Goal: Entertainment & Leisure: Consume media (video, audio)

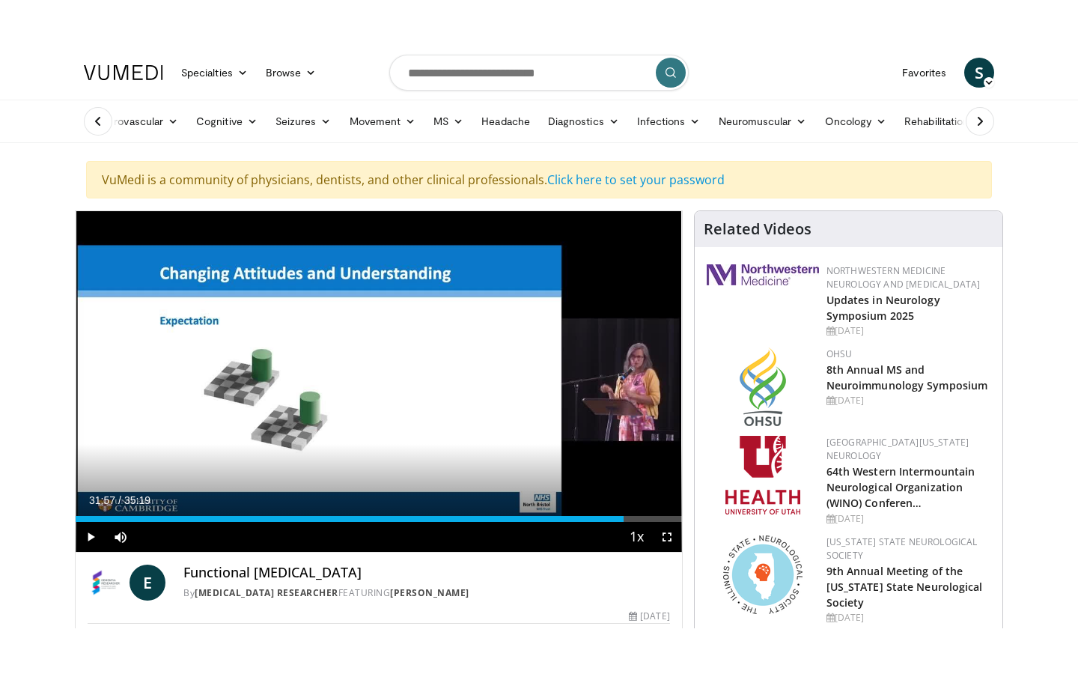
scroll to position [129, 0]
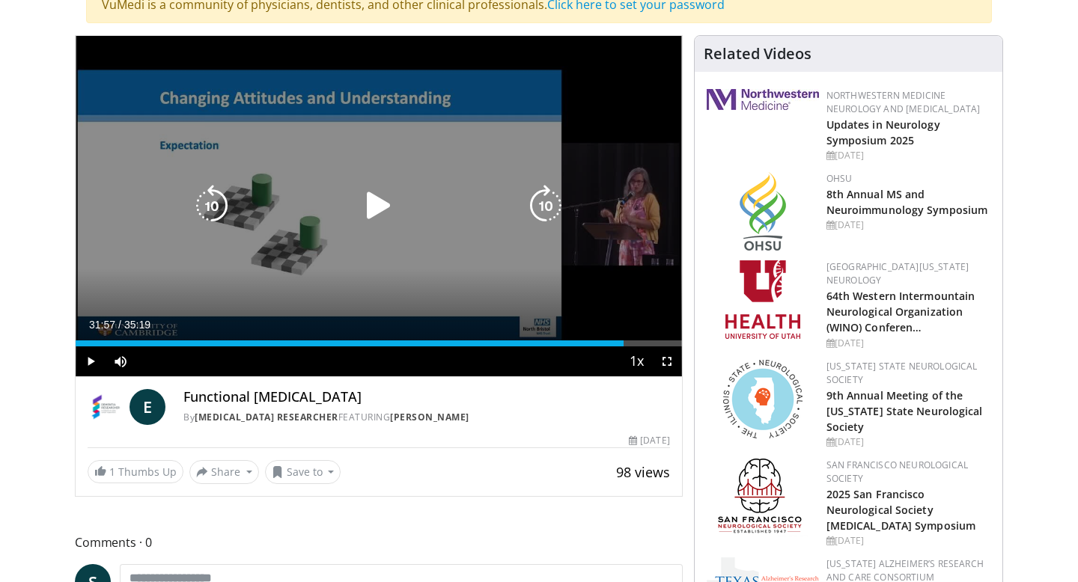
click at [375, 210] on icon "Video Player" at bounding box center [379, 206] width 42 height 42
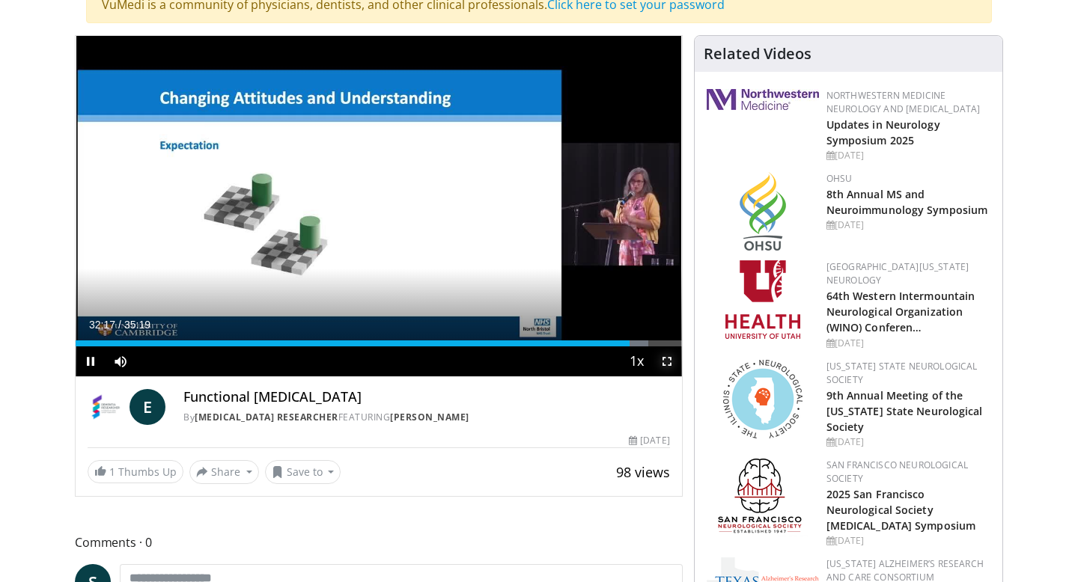
click at [666, 364] on span "Video Player" at bounding box center [667, 362] width 30 height 30
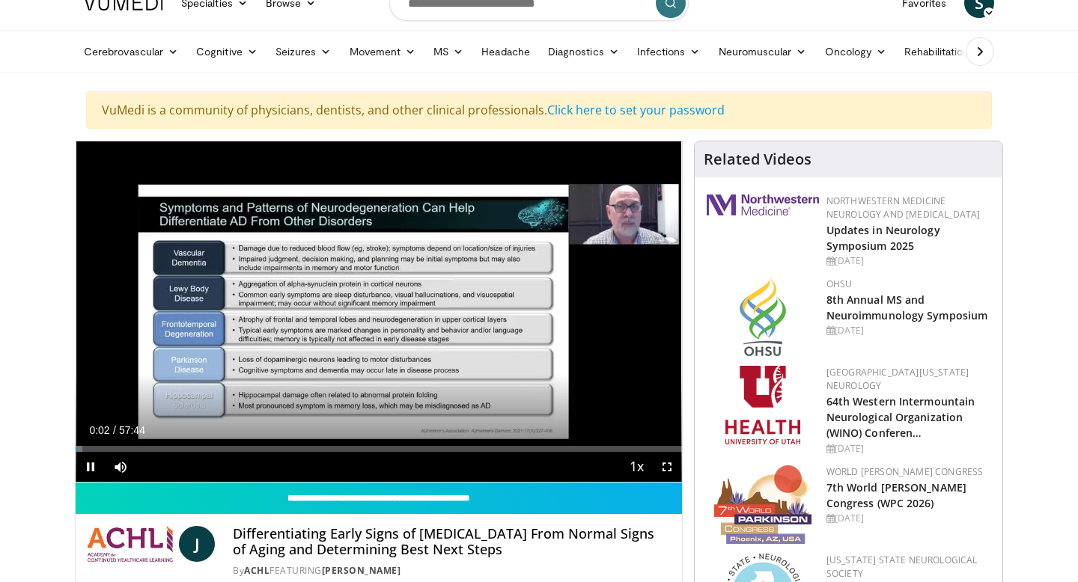
scroll to position [26, 0]
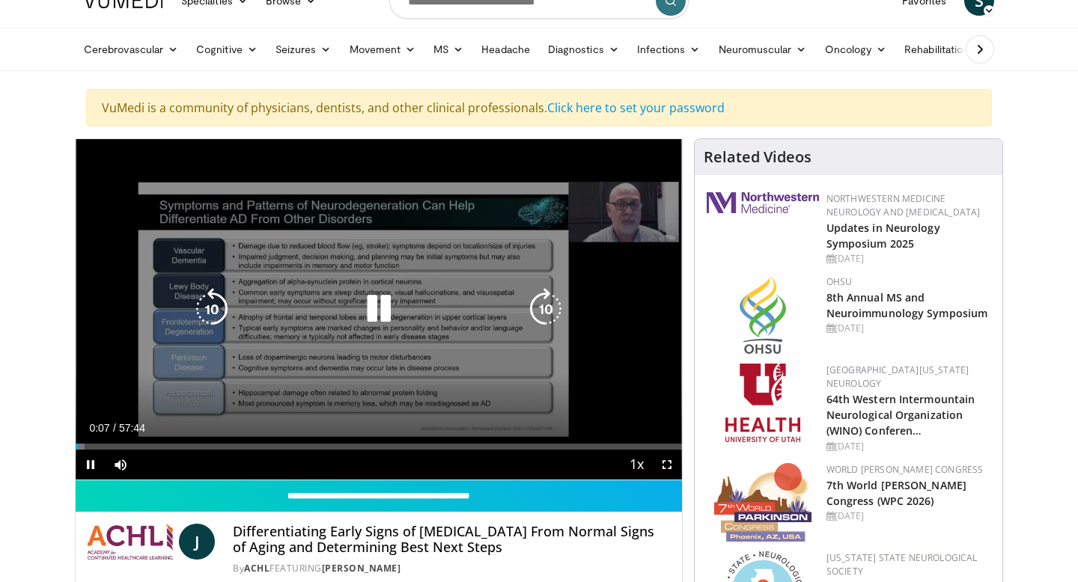
click at [380, 302] on icon "Video Player" at bounding box center [379, 309] width 42 height 42
